Goal: Task Accomplishment & Management: Use online tool/utility

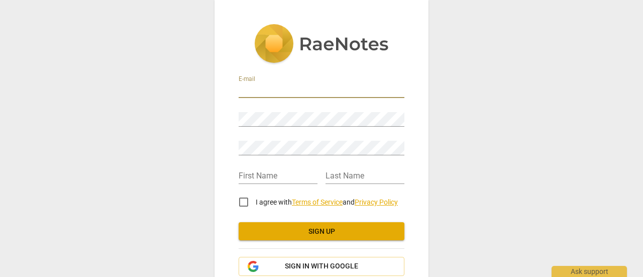
click at [285, 96] on input "email" at bounding box center [322, 90] width 166 height 15
type input "chuntley@kansasleadershipcenter.org"
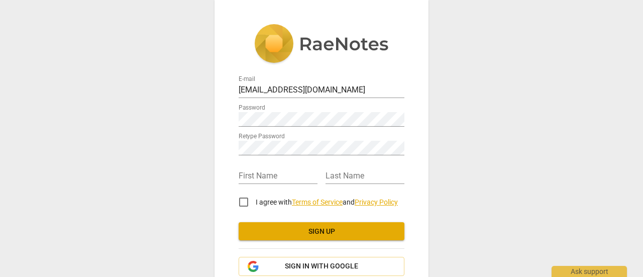
click at [283, 163] on div "First Name" at bounding box center [278, 172] width 79 height 23
click at [277, 172] on input "text" at bounding box center [278, 176] width 79 height 15
type input "[PERSON_NAME]"
click at [347, 178] on input "text" at bounding box center [365, 176] width 79 height 15
type input "Huntley"
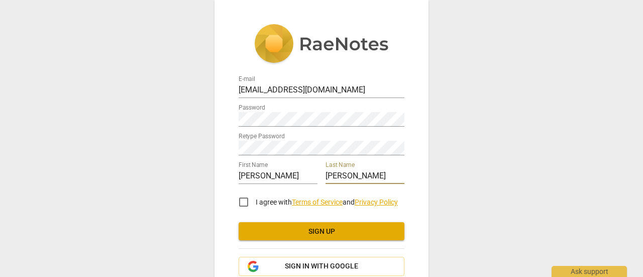
drag, startPoint x: 243, startPoint y: 200, endPoint x: 265, endPoint y: 210, distance: 23.9
click at [243, 200] on input "I agree with Terms of Service and Privacy Policy" at bounding box center [244, 202] width 24 height 24
checkbox input "true"
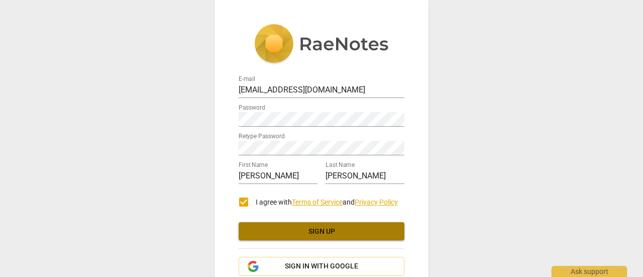
click at [283, 231] on span "Sign up" at bounding box center [322, 232] width 150 height 10
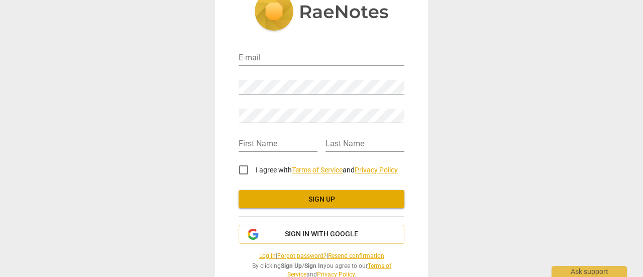
scroll to position [57, 0]
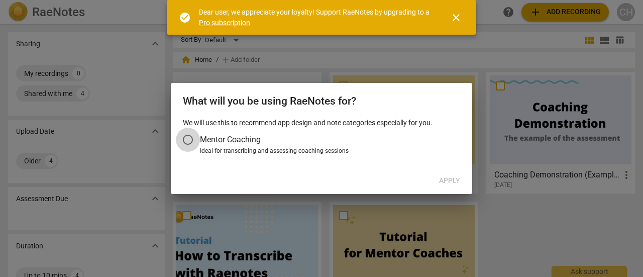
click at [190, 139] on input "Mentor Coaching" at bounding box center [188, 140] width 24 height 24
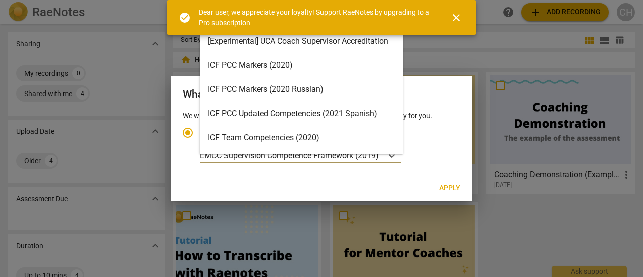
click at [319, 0] on body "RaeNotes search help add Add recording CH Sharing expand_more My recordings 0 S…" at bounding box center [321, 0] width 643 height 0
click at [238, 156] on p "EMCC Supervision Competence Framework (2019)" at bounding box center [289, 156] width 179 height 12
click at [0, 0] on input "Ideal for transcribing and assessing coaching sessions 16 results available. Us…" at bounding box center [0, 0] width 0 height 0
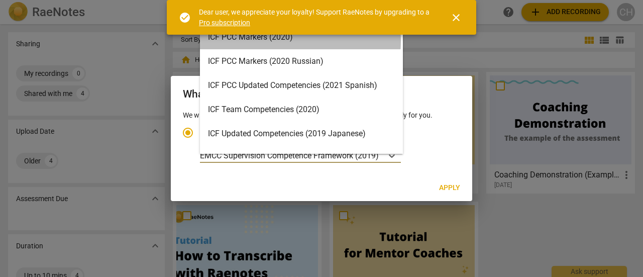
click at [268, 41] on div "ICF PCC Markers (2020)" at bounding box center [301, 37] width 203 height 24
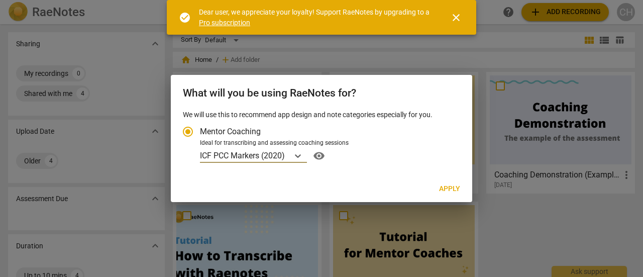
click at [447, 188] on span "Apply" at bounding box center [449, 189] width 21 height 10
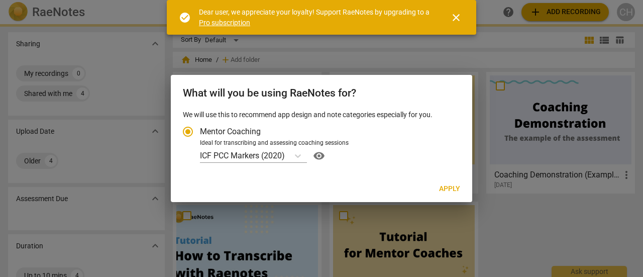
radio input "false"
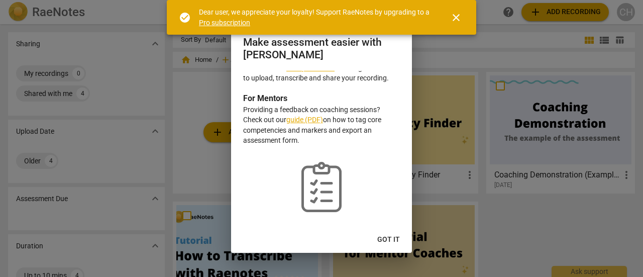
scroll to position [0, 0]
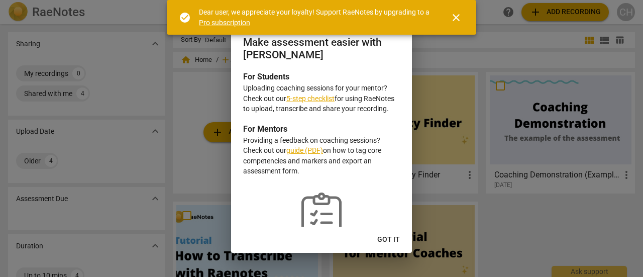
click at [329, 97] on link "5-step checklist" at bounding box center [310, 98] width 48 height 8
click at [390, 243] on span "Got it" at bounding box center [388, 240] width 23 height 10
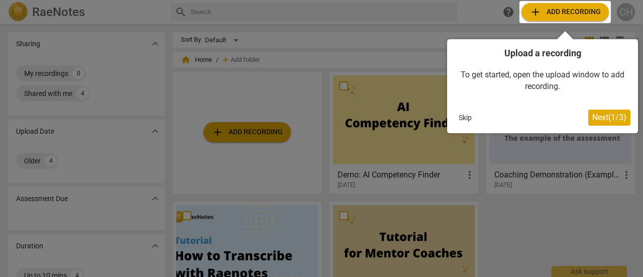
click at [596, 115] on span "Next ( 1 / 3 )" at bounding box center [609, 118] width 34 height 10
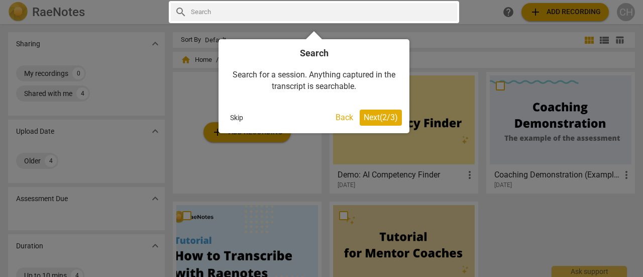
click at [391, 115] on span "Next ( 2 / 3 )" at bounding box center [381, 118] width 34 height 10
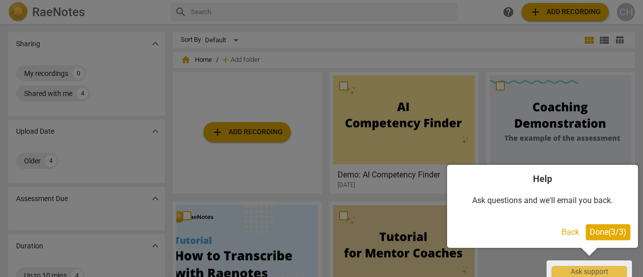
click at [615, 234] on span "Done ( 3 / 3 )" at bounding box center [608, 232] width 37 height 10
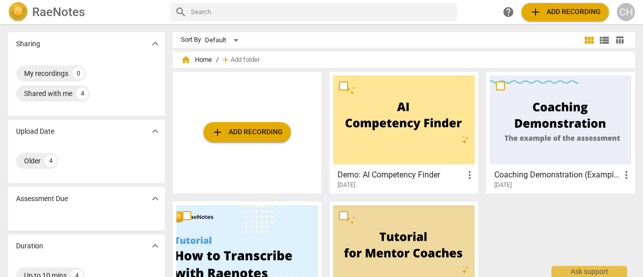
click at [569, 13] on span "add Add recording" at bounding box center [565, 12] width 71 height 12
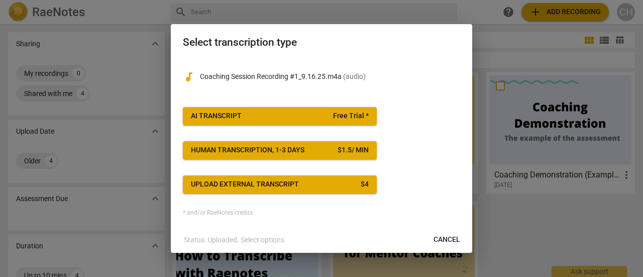
scroll to position [1, 0]
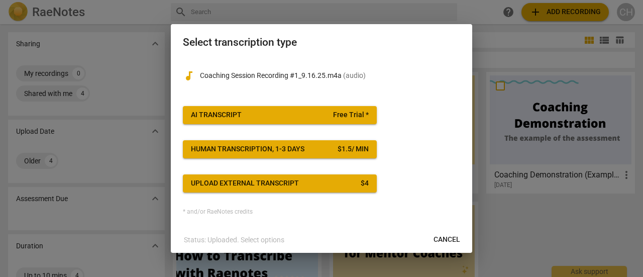
click at [336, 120] on button "AI Transcript Free Trial *" at bounding box center [280, 115] width 194 height 18
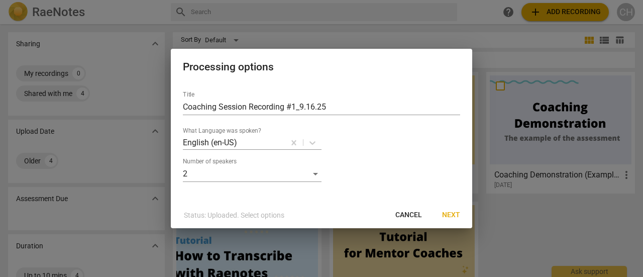
scroll to position [0, 0]
click at [451, 217] on span "Next" at bounding box center [451, 215] width 18 height 10
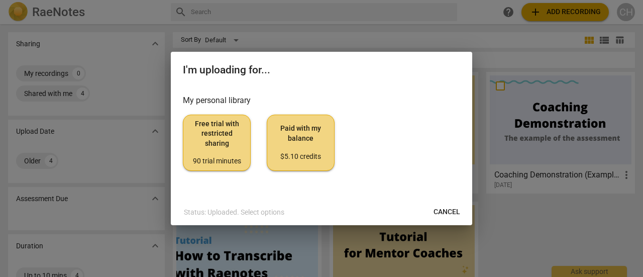
click at [214, 132] on span "Free trial with restricted sharing 90 trial minutes" at bounding box center [216, 142] width 51 height 47
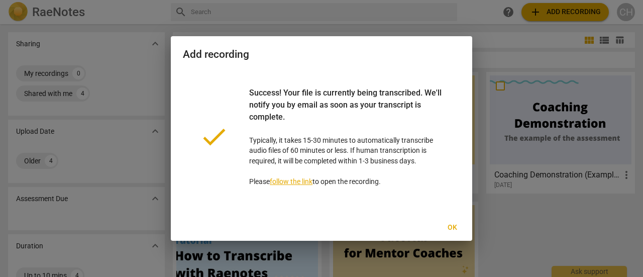
click at [452, 225] on span "Ok" at bounding box center [452, 228] width 16 height 10
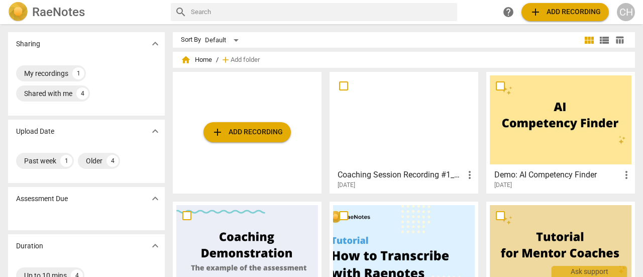
click at [465, 175] on span "more_vert" at bounding box center [470, 175] width 12 height 12
click at [414, 176] on div at bounding box center [321, 138] width 643 height 277
click at [341, 98] on div at bounding box center [404, 119] width 142 height 89
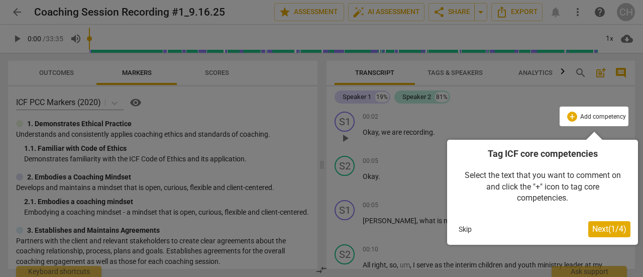
click at [604, 230] on span "Next ( 1 / 4 )" at bounding box center [609, 229] width 34 height 10
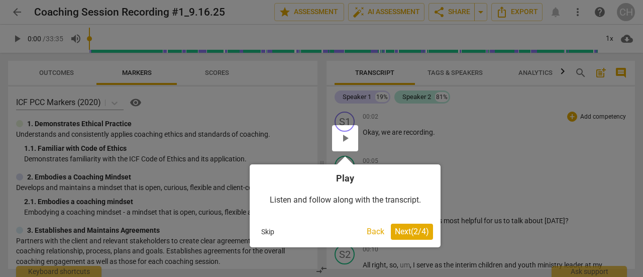
click at [406, 226] on button "Next ( 2 / 4 )" at bounding box center [412, 232] width 42 height 16
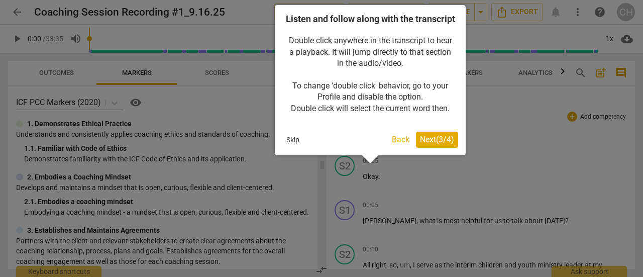
click at [428, 144] on span "Next ( 3 / 4 )" at bounding box center [437, 140] width 34 height 10
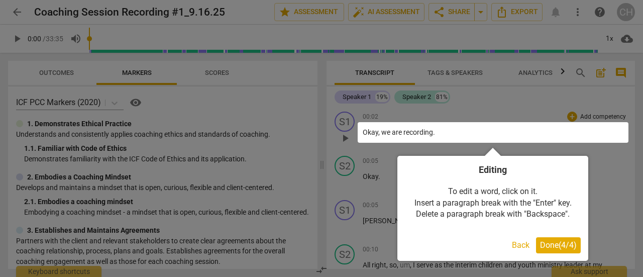
click at [567, 242] on span "Done ( 4 / 4 )" at bounding box center [558, 245] width 37 height 10
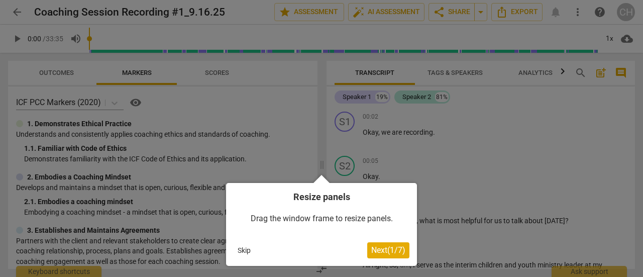
click at [393, 253] on span "Next ( 1 / 7 )" at bounding box center [388, 250] width 34 height 10
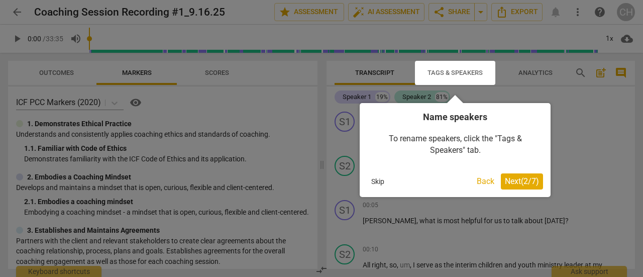
click at [528, 179] on span "Next ( 2 / 7 )" at bounding box center [522, 181] width 34 height 10
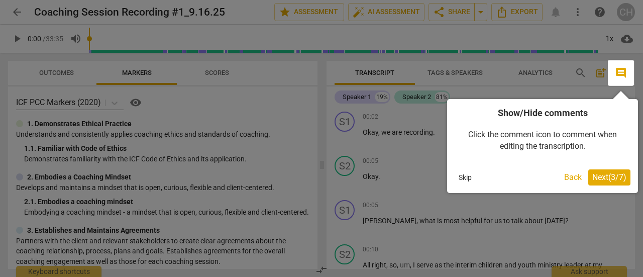
click at [606, 171] on button "Next ( 3 / 7 )" at bounding box center [609, 177] width 42 height 16
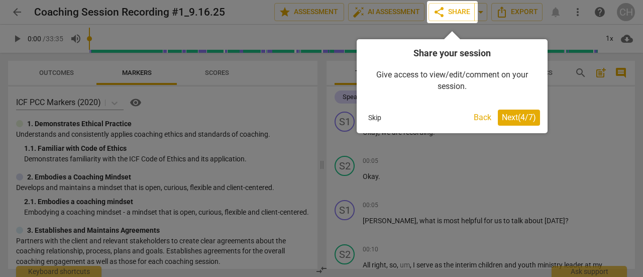
click at [525, 119] on span "Next ( 4 / 7 )" at bounding box center [519, 118] width 34 height 10
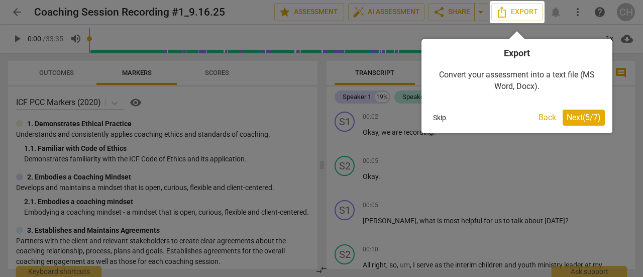
click at [592, 119] on span "Next ( 5 / 7 )" at bounding box center [584, 118] width 34 height 10
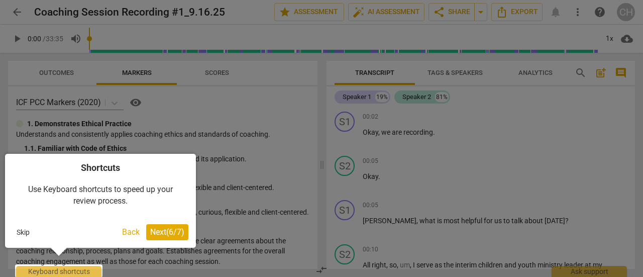
click at [168, 231] on span "Next ( 6 / 7 )" at bounding box center [167, 232] width 34 height 10
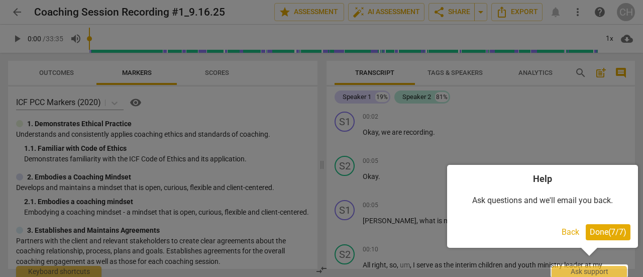
click at [604, 228] on span "Done ( 7 / 7 )" at bounding box center [608, 232] width 37 height 10
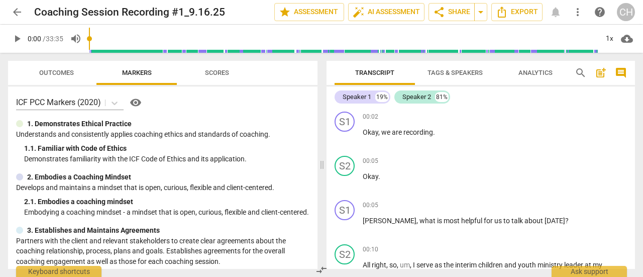
click at [15, 39] on span "play_arrow" at bounding box center [17, 39] width 12 height 12
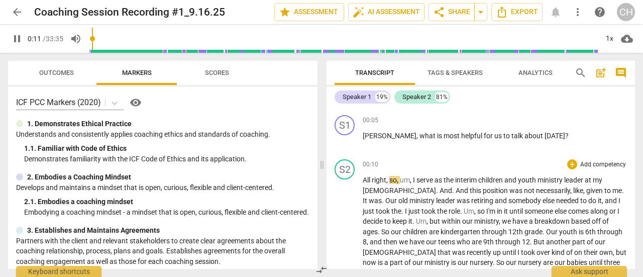
scroll to position [100, 0]
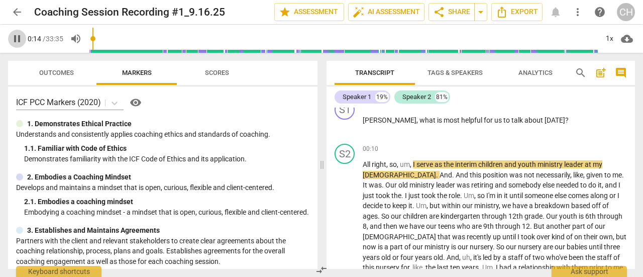
click at [13, 40] on span "pause" at bounding box center [17, 39] width 12 height 12
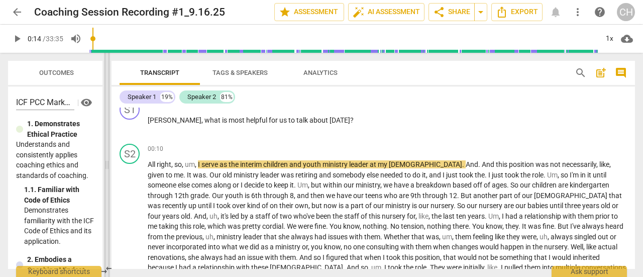
drag, startPoint x: 323, startPoint y: 164, endPoint x: 105, endPoint y: 162, distance: 217.6
click at [105, 162] on span at bounding box center [107, 165] width 6 height 224
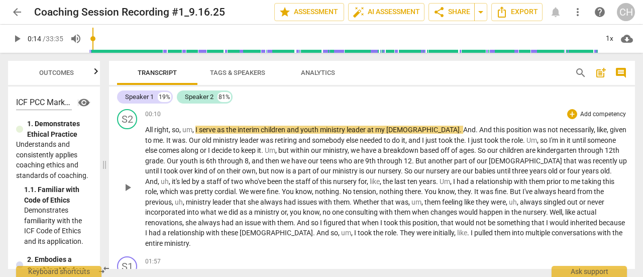
scroll to position [151, 0]
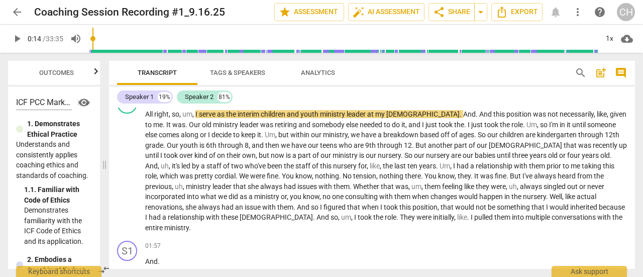
click at [14, 41] on span "play_arrow" at bounding box center [17, 39] width 12 height 12
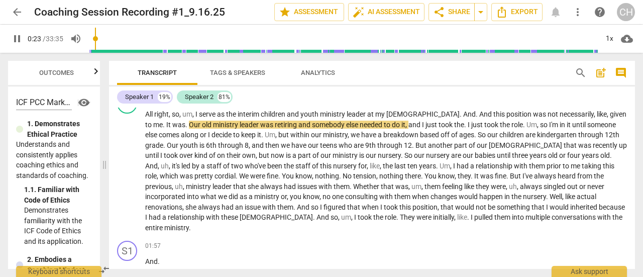
click at [15, 40] on span "pause" at bounding box center [17, 39] width 12 height 12
click at [189, 124] on span "Our" at bounding box center [195, 125] width 13 height 8
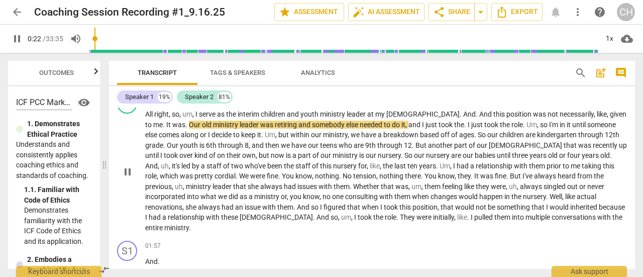
click at [129, 166] on span "pause" at bounding box center [128, 172] width 12 height 12
type input "23"
click at [189, 123] on span "Our" at bounding box center [195, 125] width 13 height 8
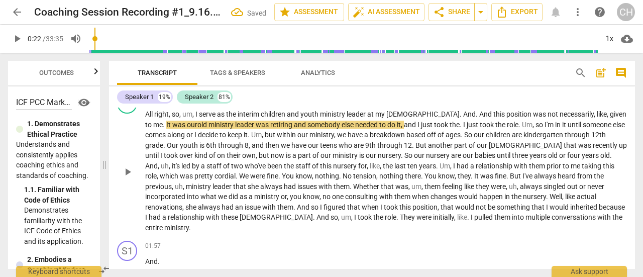
click at [130, 166] on span "play_arrow" at bounding box center [128, 172] width 12 height 12
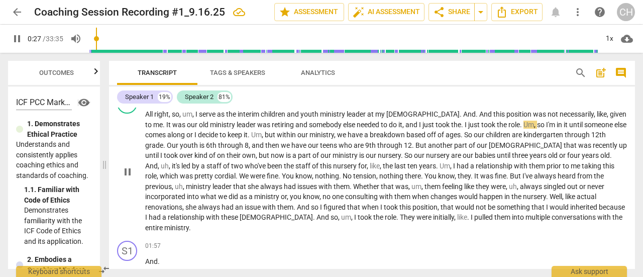
click at [133, 166] on span "pause" at bounding box center [128, 172] width 12 height 12
type input "28"
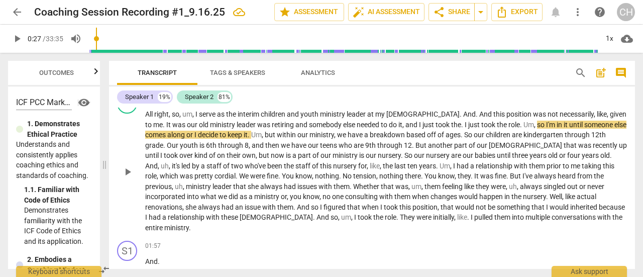
click at [461, 124] on span "." at bounding box center [463, 125] width 4 height 8
click at [124, 166] on span "play_arrow" at bounding box center [128, 172] width 12 height 12
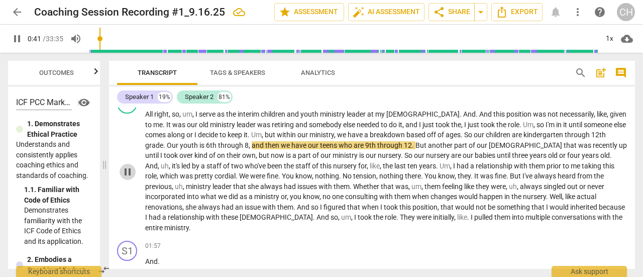
click at [129, 169] on span "pause" at bounding box center [128, 172] width 12 height 12
type input "41"
click at [249, 145] on span "," at bounding box center [250, 145] width 3 height 8
click at [126, 166] on span "play_arrow" at bounding box center [128, 172] width 12 height 12
click at [411, 144] on span "12" at bounding box center [415, 145] width 8 height 8
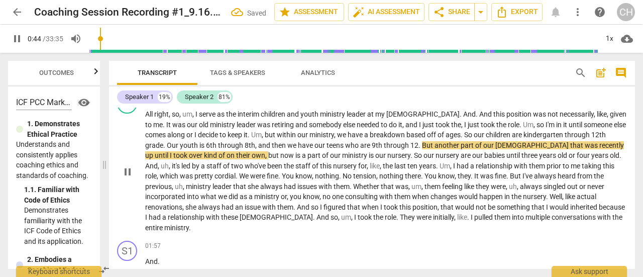
type input "44"
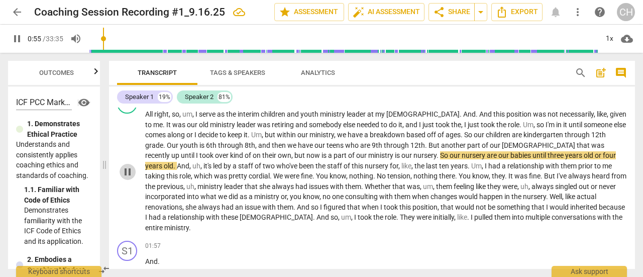
click at [125, 168] on span "pause" at bounding box center [128, 172] width 12 height 12
click at [125, 168] on span "play_arrow" at bounding box center [128, 172] width 12 height 12
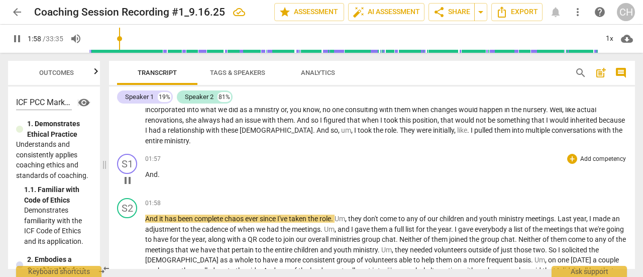
scroll to position [251, 0]
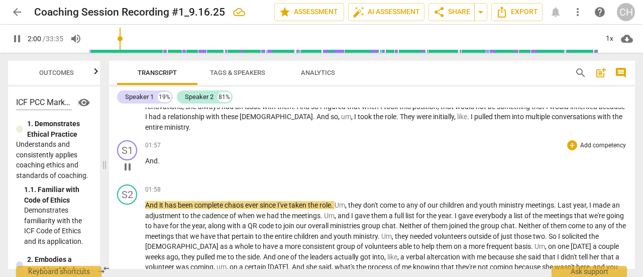
click at [129, 161] on span "pause" at bounding box center [128, 167] width 12 height 12
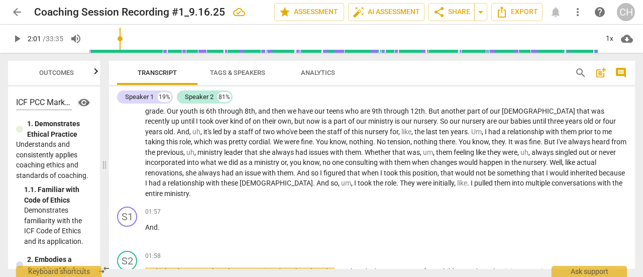
scroll to position [201, 0]
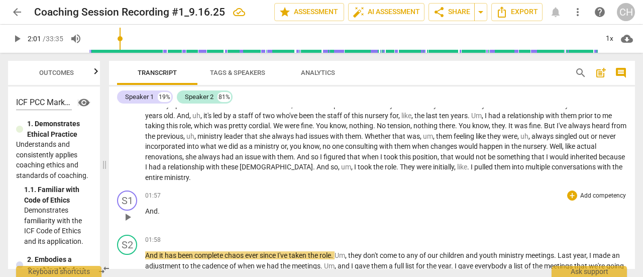
click at [126, 211] on span "play_arrow" at bounding box center [128, 217] width 12 height 12
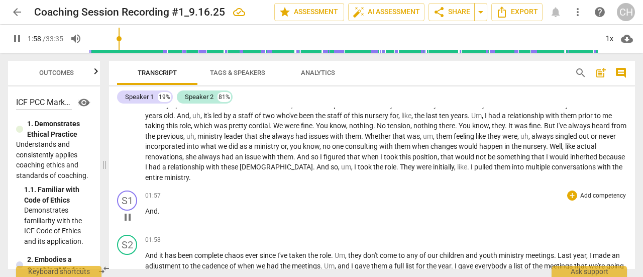
click at [129, 211] on span "pause" at bounding box center [128, 217] width 12 height 12
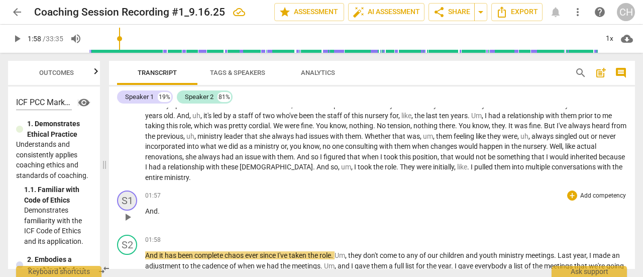
click at [128, 190] on div "S1" at bounding box center [127, 200] width 20 height 20
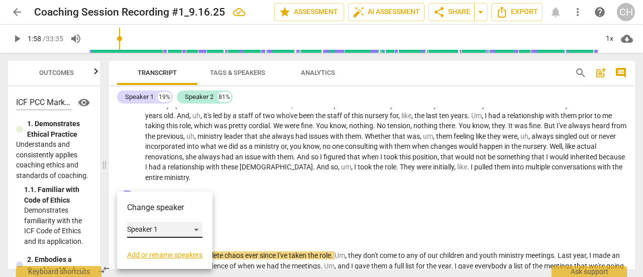
click at [154, 230] on div "Speaker 1" at bounding box center [164, 230] width 75 height 16
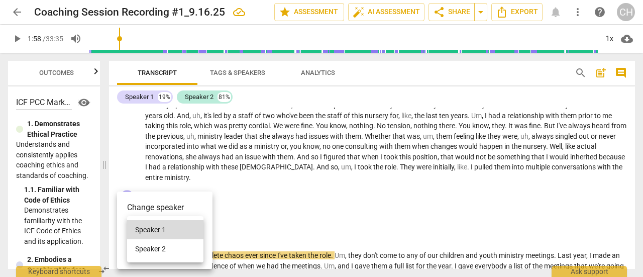
click at [161, 249] on li "Speaker 2" at bounding box center [165, 248] width 76 height 19
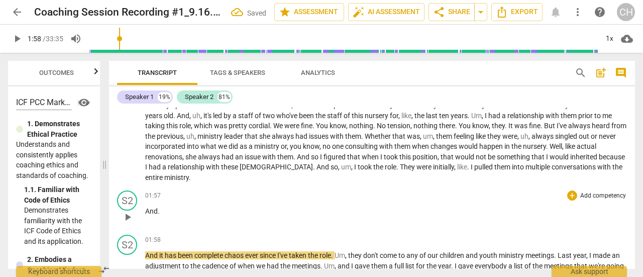
click at [132, 211] on span "play_arrow" at bounding box center [128, 217] width 12 height 12
click at [128, 211] on span "pause" at bounding box center [128, 217] width 12 height 12
type input "120"
click at [129, 190] on div "S2" at bounding box center [127, 200] width 20 height 20
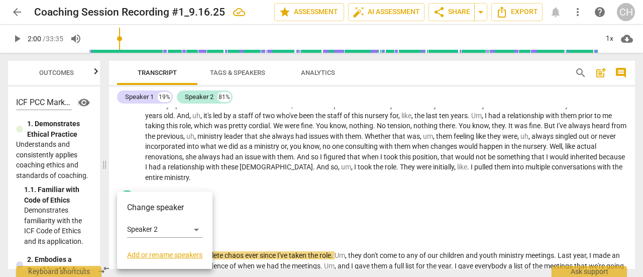
click at [425, 73] on div at bounding box center [321, 138] width 643 height 277
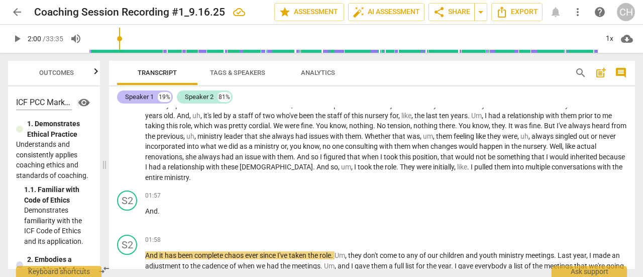
click at [164, 98] on div "19%" at bounding box center [165, 97] width 14 height 10
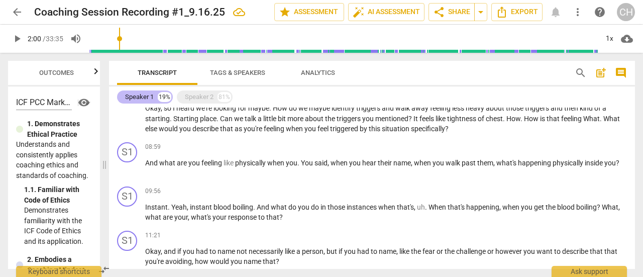
click at [149, 98] on div "Speaker 1" at bounding box center [139, 97] width 29 height 10
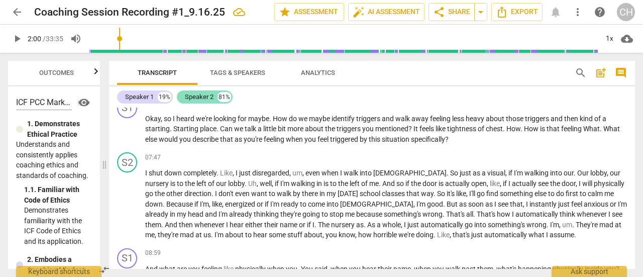
click at [219, 94] on div "81%" at bounding box center [225, 97] width 14 height 10
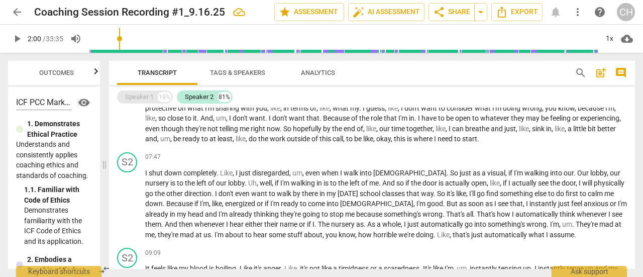
click at [141, 98] on div "Speaker 1" at bounding box center [139, 97] width 29 height 10
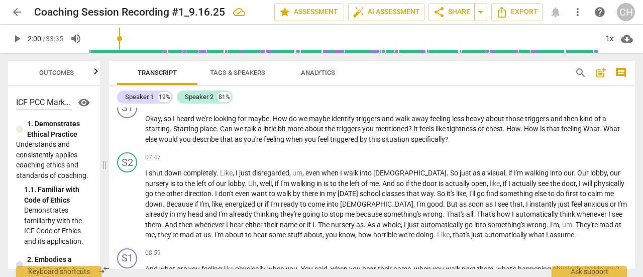
click at [242, 72] on span "Tags & Speakers" at bounding box center [237, 73] width 55 height 8
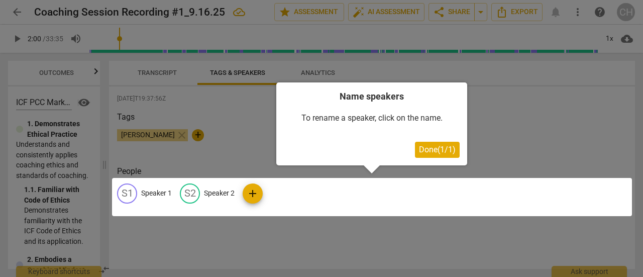
click at [451, 149] on span "Done ( 1 / 1 )" at bounding box center [437, 150] width 37 height 10
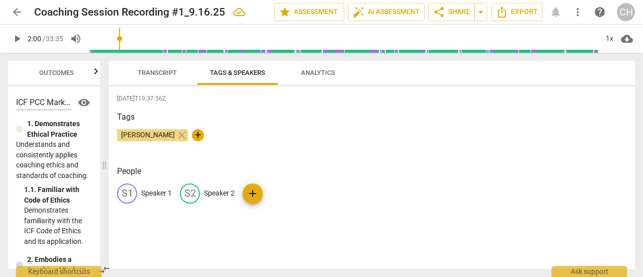
click at [150, 193] on p "Speaker 1" at bounding box center [156, 193] width 31 height 11
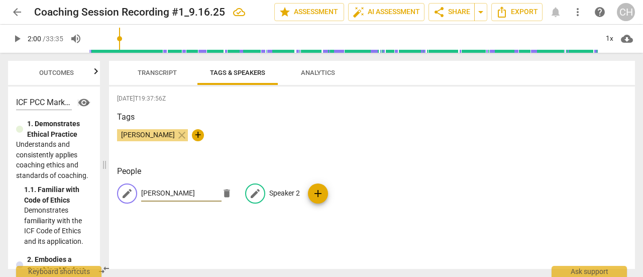
type input "[PERSON_NAME]"
click at [277, 188] on p "Speaker 2" at bounding box center [284, 193] width 31 height 11
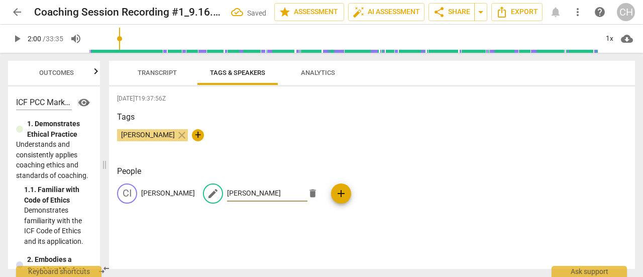
type input "[PERSON_NAME]"
click at [376, 153] on div "Tags [PERSON_NAME] close +" at bounding box center [372, 134] width 510 height 46
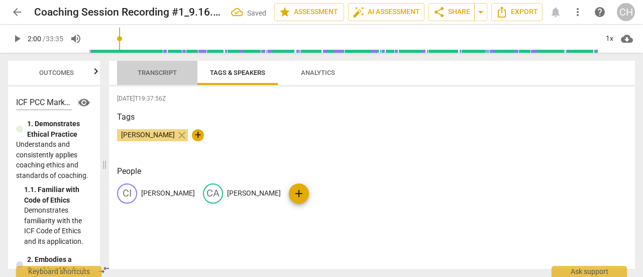
click at [164, 73] on span "Transcript" at bounding box center [157, 73] width 39 height 8
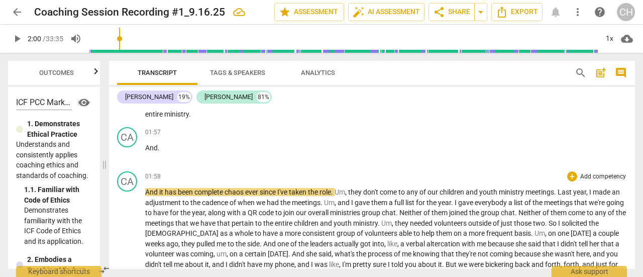
scroll to position [301, 0]
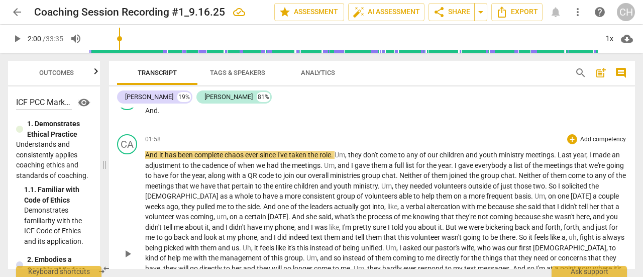
click at [124, 248] on span "play_arrow" at bounding box center [128, 254] width 12 height 12
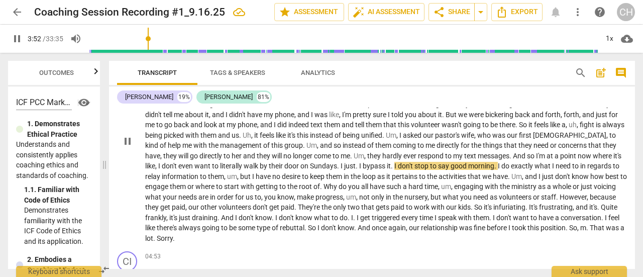
scroll to position [415, 0]
click at [126, 135] on span "pause" at bounding box center [128, 141] width 12 height 12
type input "253"
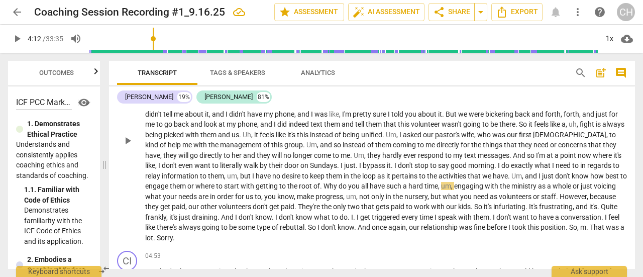
click at [324, 182] on span "Why" at bounding box center [331, 186] width 15 height 8
click at [127, 135] on span "play_arrow" at bounding box center [128, 141] width 12 height 12
click at [126, 135] on span "pause" at bounding box center [128, 141] width 12 height 12
type input "276"
click at [601, 203] on span "Quite" at bounding box center [609, 207] width 17 height 8
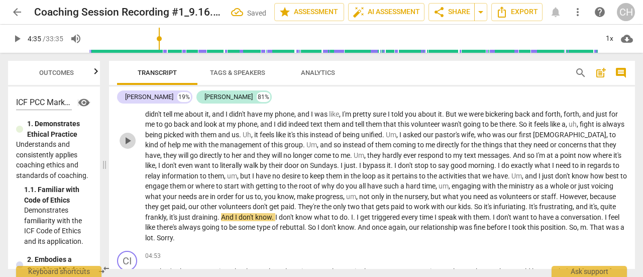
click at [126, 135] on span "play_arrow" at bounding box center [128, 141] width 12 height 12
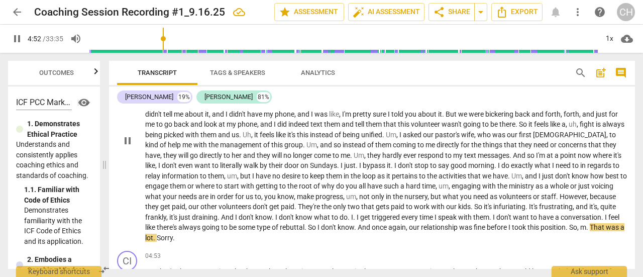
click at [126, 135] on span "pause" at bounding box center [128, 141] width 12 height 12
type input "293"
click at [580, 223] on span "m" at bounding box center [583, 227] width 6 height 8
drag, startPoint x: 131, startPoint y: 128, endPoint x: 138, endPoint y: 130, distance: 7.8
click at [130, 135] on span "play_arrow" at bounding box center [128, 141] width 12 height 12
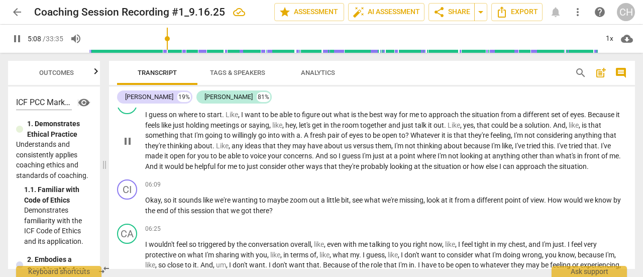
scroll to position [565, 0]
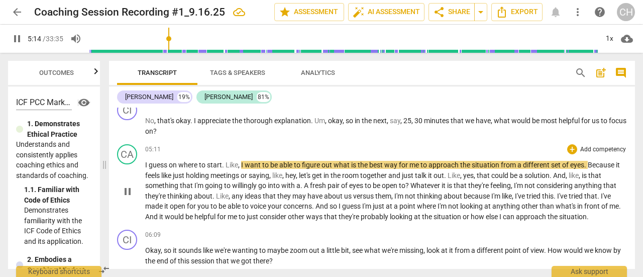
click at [127, 185] on span "pause" at bounding box center [128, 191] width 12 height 12
click at [128, 185] on span "play_arrow" at bounding box center [128, 191] width 12 height 12
click at [128, 185] on span "pause" at bounding box center [128, 191] width 12 height 12
click at [128, 185] on span "play_arrow" at bounding box center [128, 191] width 12 height 12
click at [128, 185] on span "pause" at bounding box center [128, 191] width 12 height 12
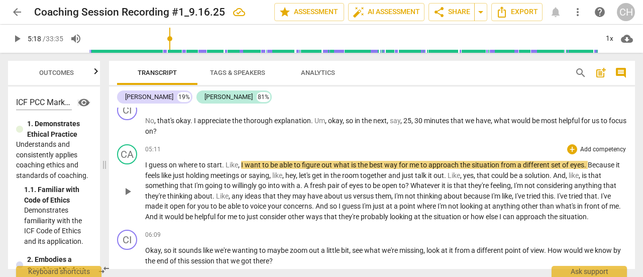
click at [132, 185] on span "play_arrow" at bounding box center [128, 191] width 12 height 12
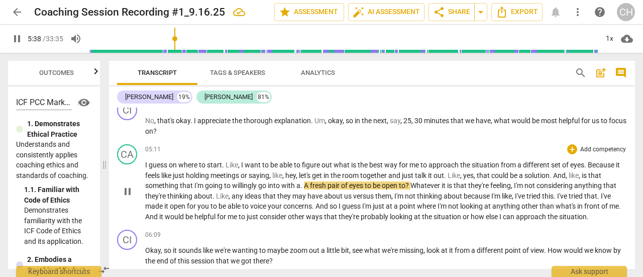
click at [124, 185] on span "pause" at bounding box center [128, 191] width 12 height 12
type input "339"
click at [308, 181] on span "A" at bounding box center [307, 185] width 6 height 8
click at [127, 185] on span "play_arrow" at bounding box center [128, 191] width 12 height 12
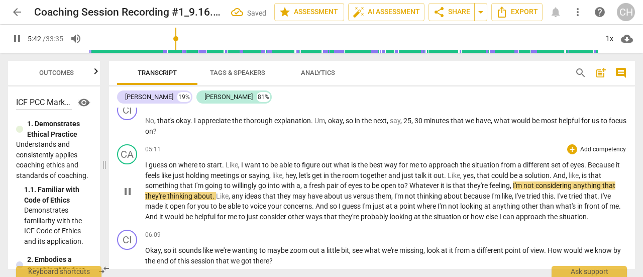
click at [127, 185] on span "pause" at bounding box center [128, 191] width 12 height 12
type input "342"
click at [409, 181] on span "?" at bounding box center [407, 185] width 5 height 8
click at [508, 181] on span "," at bounding box center [506, 185] width 3 height 8
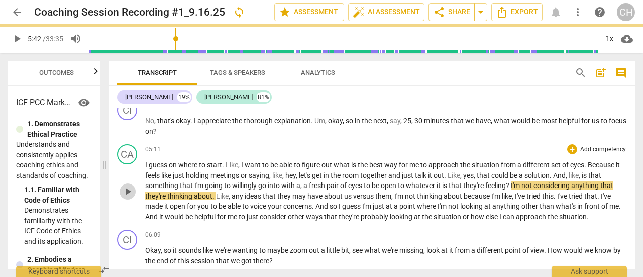
click at [126, 185] on span "play_arrow" at bounding box center [128, 191] width 12 height 12
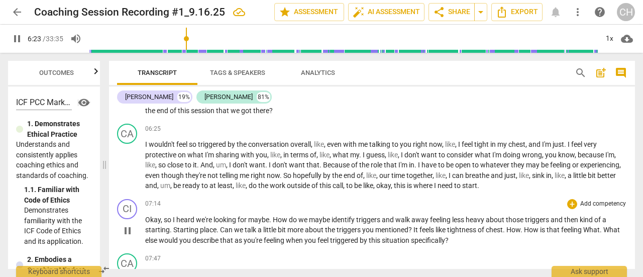
scroll to position [716, 0]
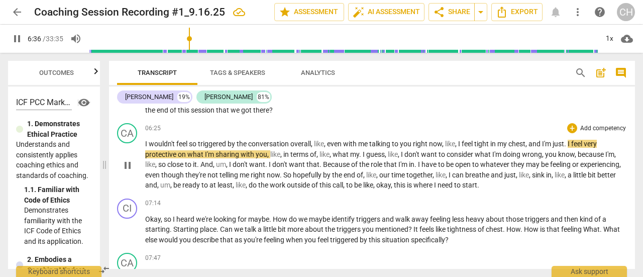
click at [126, 159] on span "pause" at bounding box center [128, 165] width 12 height 12
type input "396"
click at [568, 140] on span "." at bounding box center [566, 144] width 4 height 8
click at [125, 159] on span "play_arrow" at bounding box center [128, 165] width 12 height 12
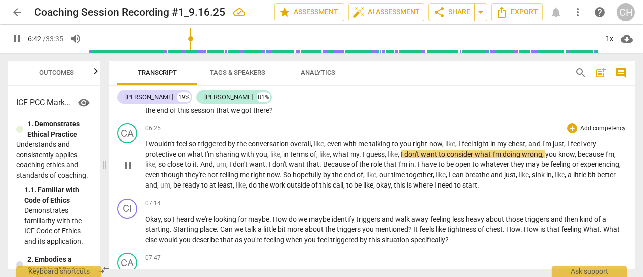
click at [127, 159] on span "pause" at bounding box center [128, 165] width 12 height 12
type input "402"
click at [362, 150] on span "." at bounding box center [361, 154] width 4 height 8
click at [130, 159] on span "play_arrow" at bounding box center [128, 165] width 12 height 12
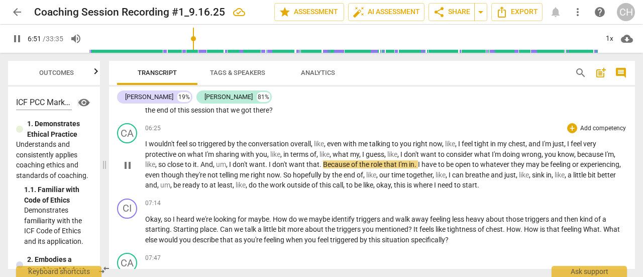
drag, startPoint x: 126, startPoint y: 145, endPoint x: 171, endPoint y: 151, distance: 46.1
click at [126, 159] on span "pause" at bounding box center [128, 165] width 12 height 12
type input "412"
click at [269, 160] on span "." at bounding box center [267, 164] width 4 height 8
click at [129, 159] on span "play_arrow" at bounding box center [128, 165] width 12 height 12
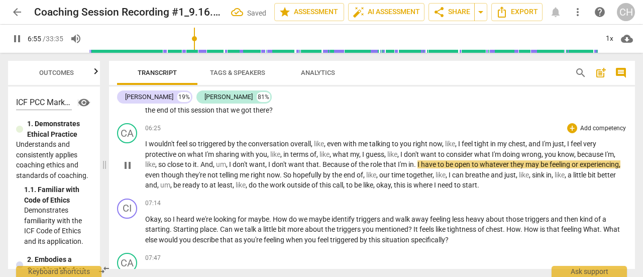
click at [130, 159] on span "pause" at bounding box center [128, 165] width 12 height 12
type input "416"
click at [417, 160] on span "." at bounding box center [416, 164] width 4 height 8
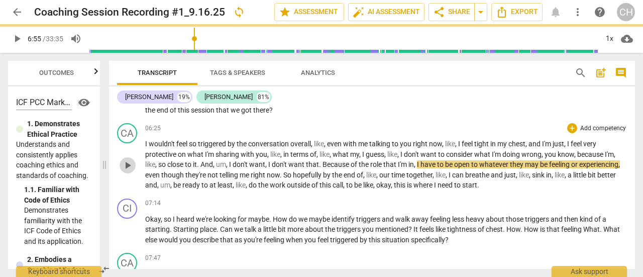
click at [131, 159] on span "play_arrow" at bounding box center [128, 165] width 12 height 12
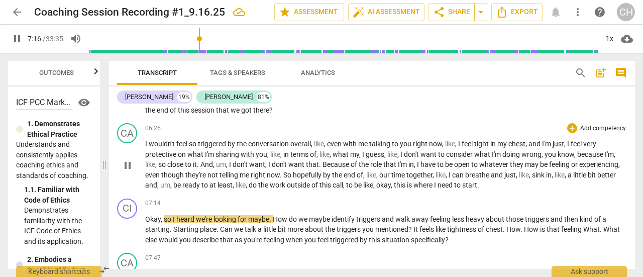
scroll to position [766, 0]
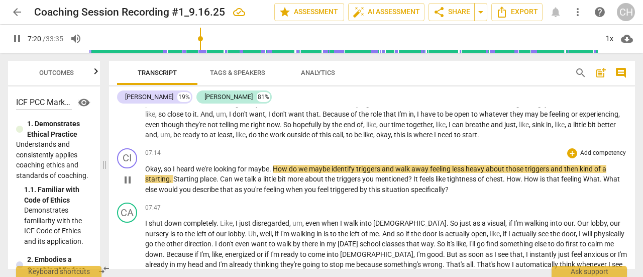
click at [131, 174] on span "pause" at bounding box center [128, 180] width 12 height 12
type input "441"
click at [271, 165] on span "." at bounding box center [271, 169] width 4 height 8
click at [123, 174] on span "play_arrow" at bounding box center [128, 180] width 12 height 12
click at [276, 165] on span "How" at bounding box center [280, 169] width 16 height 8
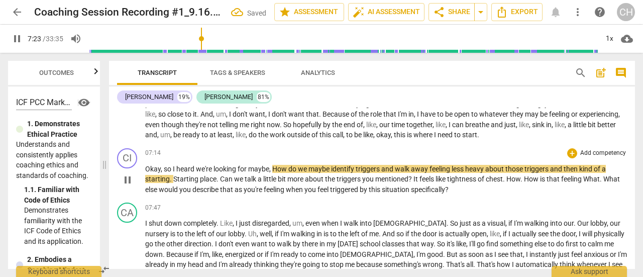
type input "444"
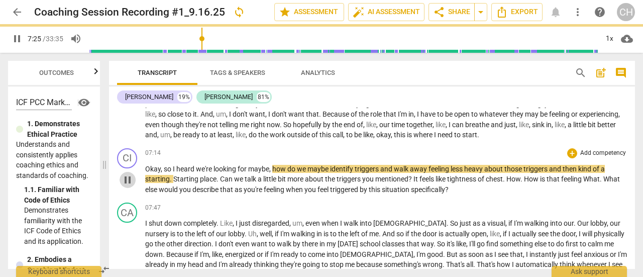
click at [127, 174] on span "pause" at bounding box center [128, 180] width 12 height 12
type input "446"
